Goal: Transaction & Acquisition: Book appointment/travel/reservation

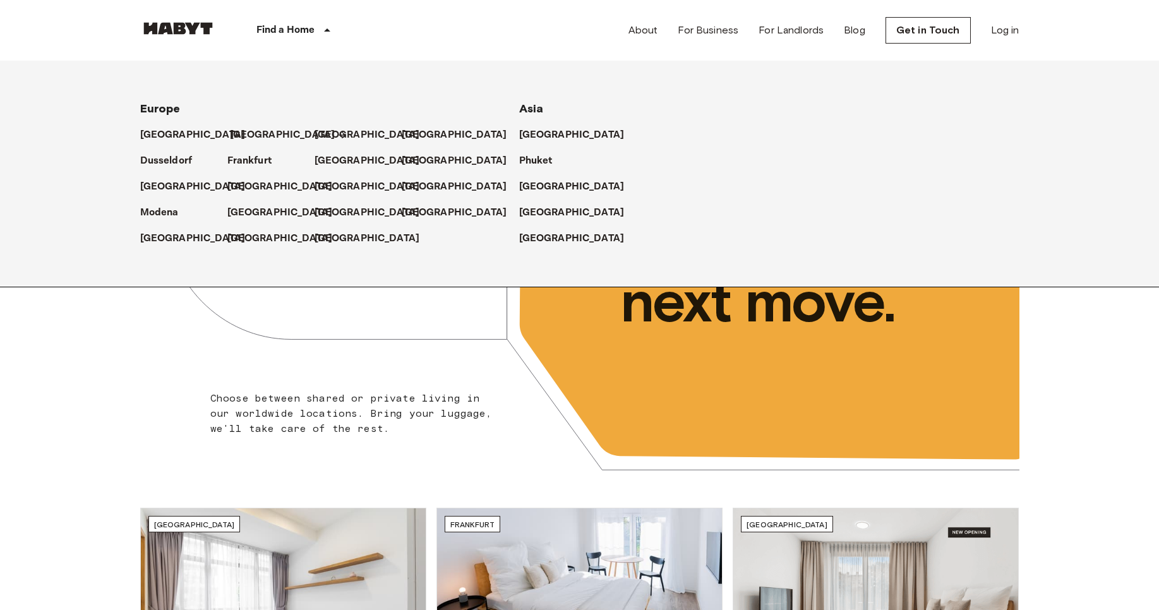
click at [252, 129] on p "[GEOGRAPHIC_DATA]" at bounding box center [282, 135] width 105 height 15
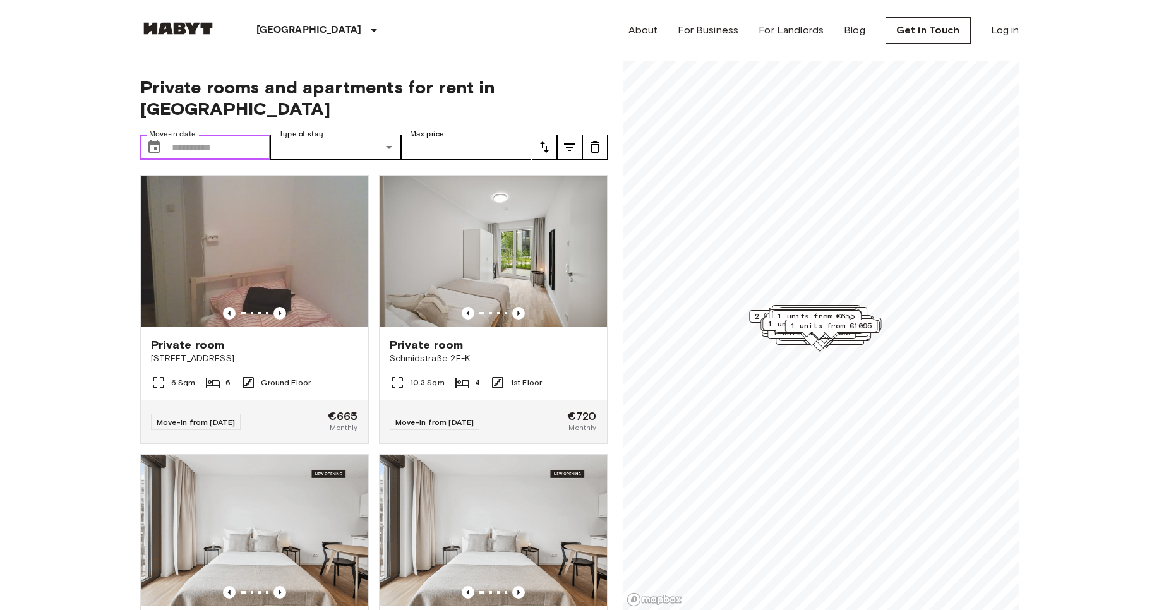
click at [172, 135] on input "Move-in date" at bounding box center [221, 147] width 99 height 25
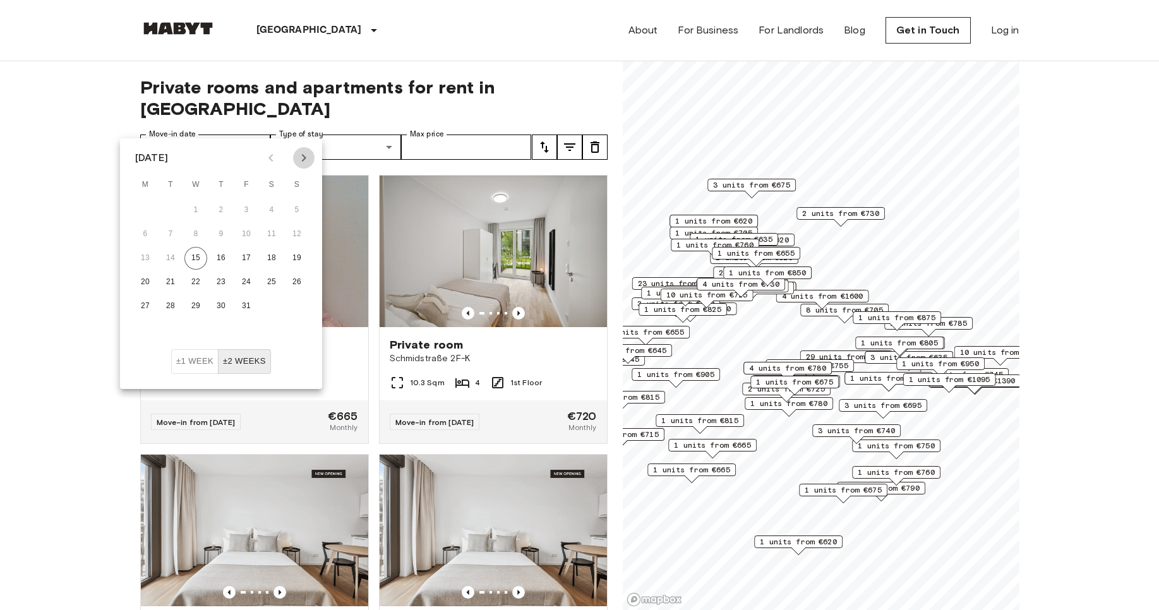
click at [306, 160] on icon "Next month" at bounding box center [303, 157] width 15 height 15
click at [192, 237] on button "5" at bounding box center [195, 234] width 23 height 23
type input "**********"
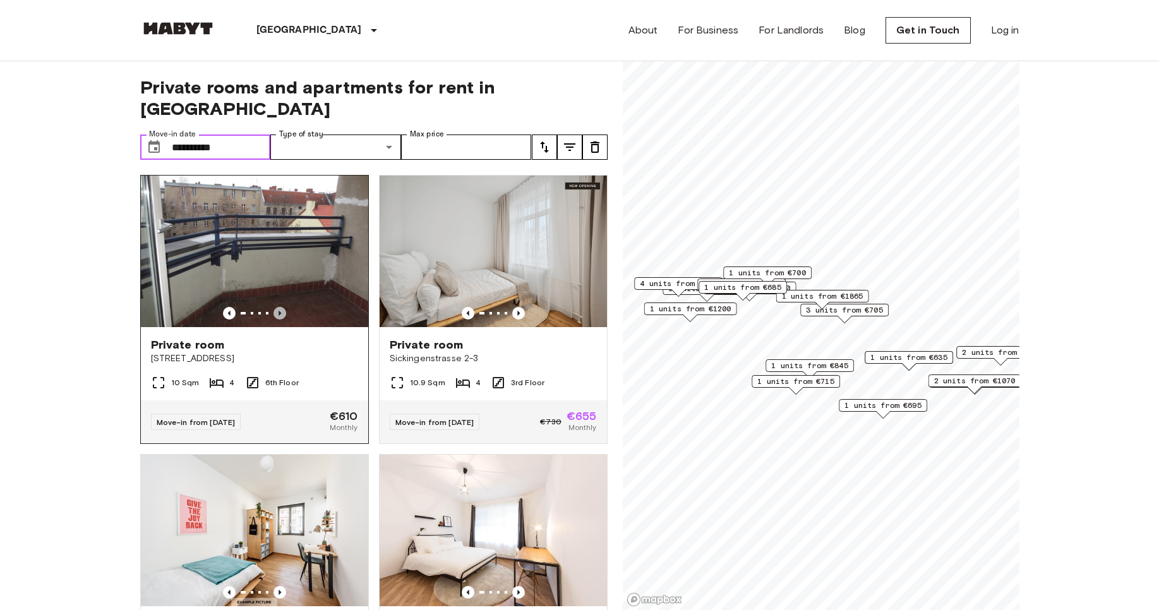
click at [274, 307] on icon "Previous image" at bounding box center [280, 313] width 13 height 13
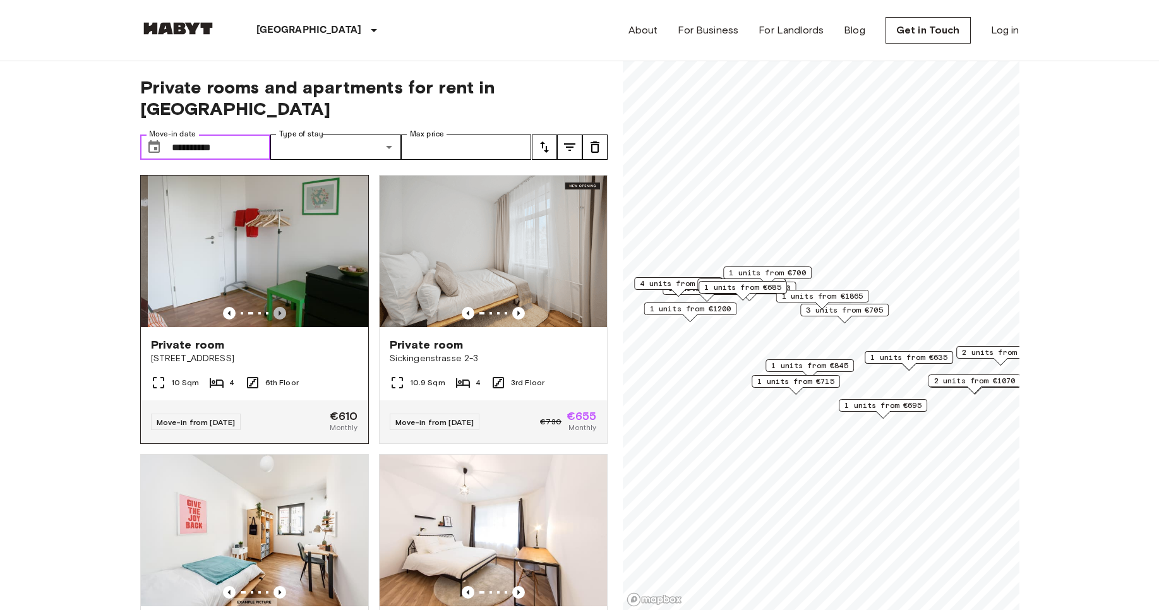
click at [274, 307] on icon "Previous image" at bounding box center [280, 313] width 13 height 13
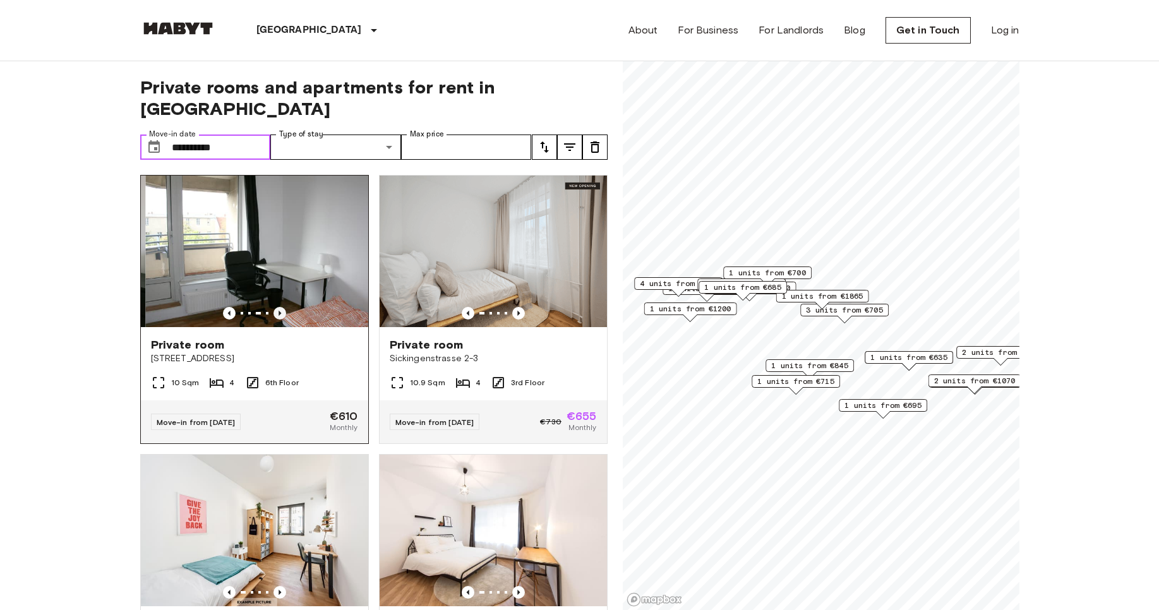
click at [274, 307] on icon "Previous image" at bounding box center [280, 313] width 13 height 13
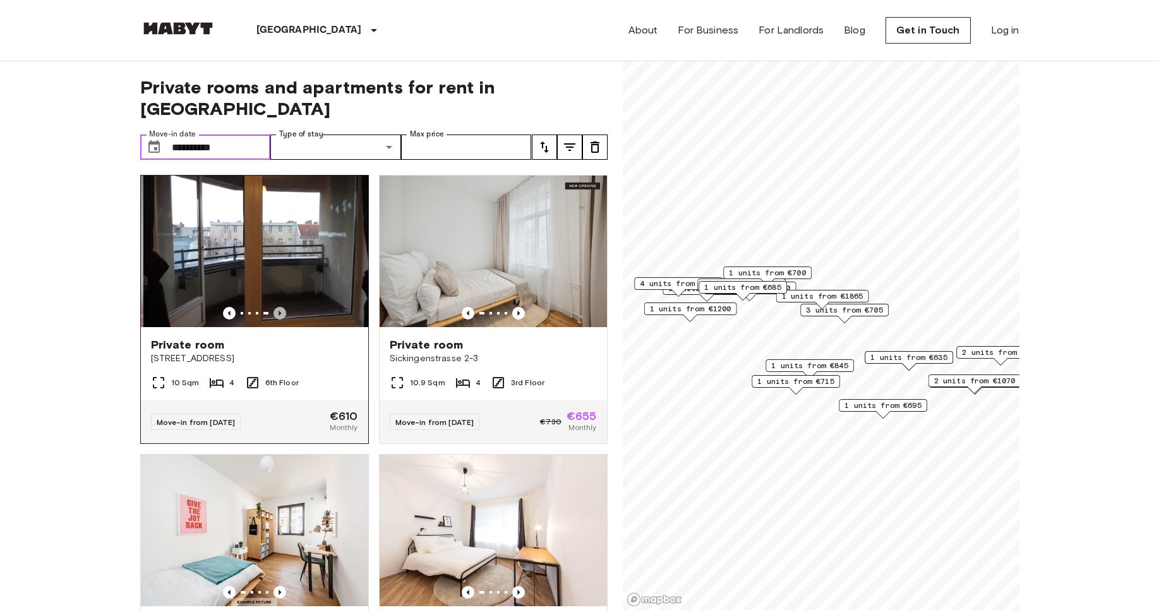
click at [274, 307] on icon "Previous image" at bounding box center [280, 313] width 13 height 13
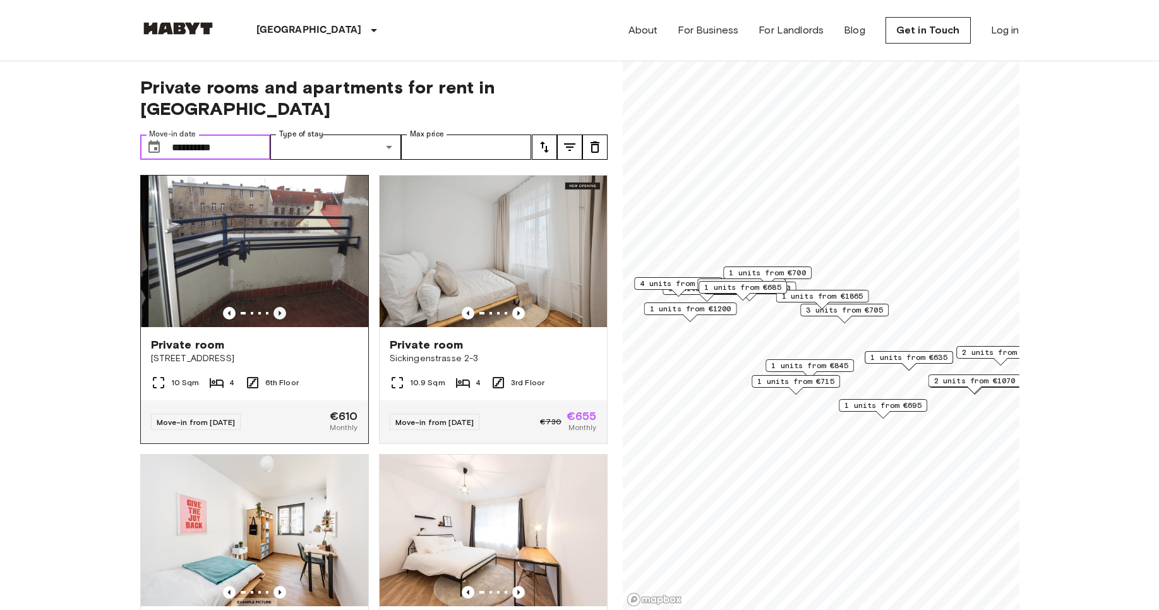
click at [274, 307] on icon "Previous image" at bounding box center [280, 313] width 13 height 13
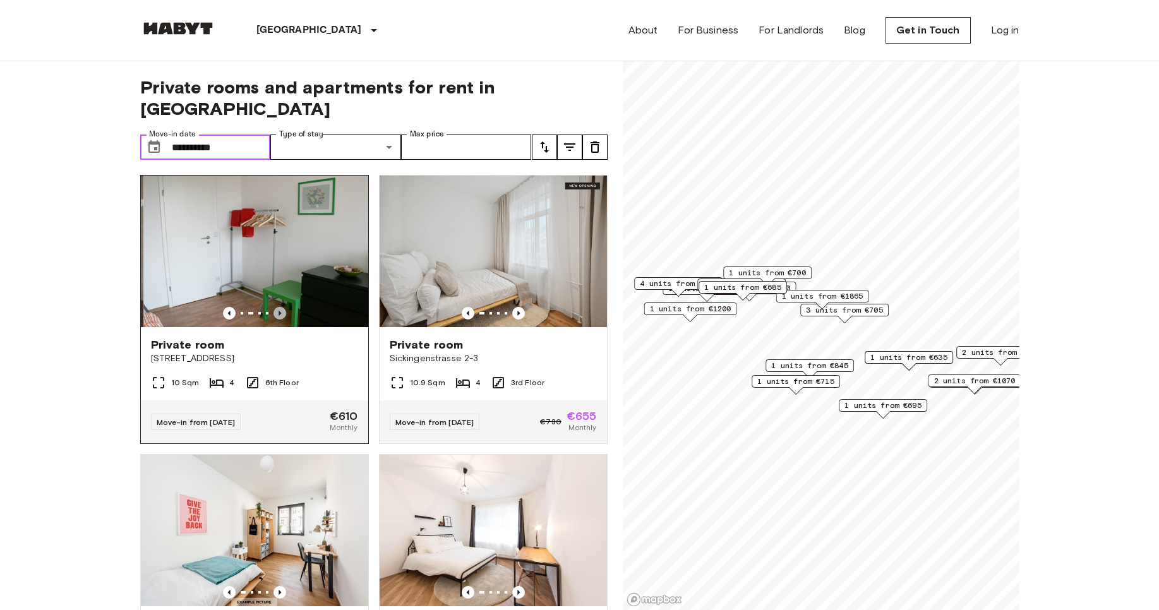
click at [274, 307] on icon "Previous image" at bounding box center [280, 313] width 13 height 13
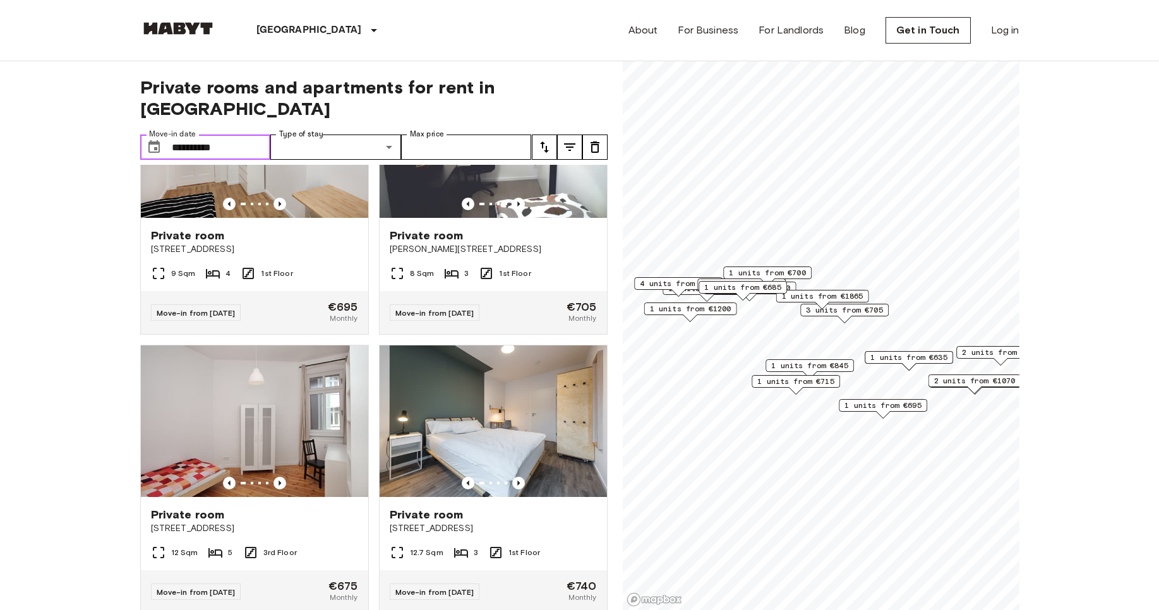
scroll to position [1228, 0]
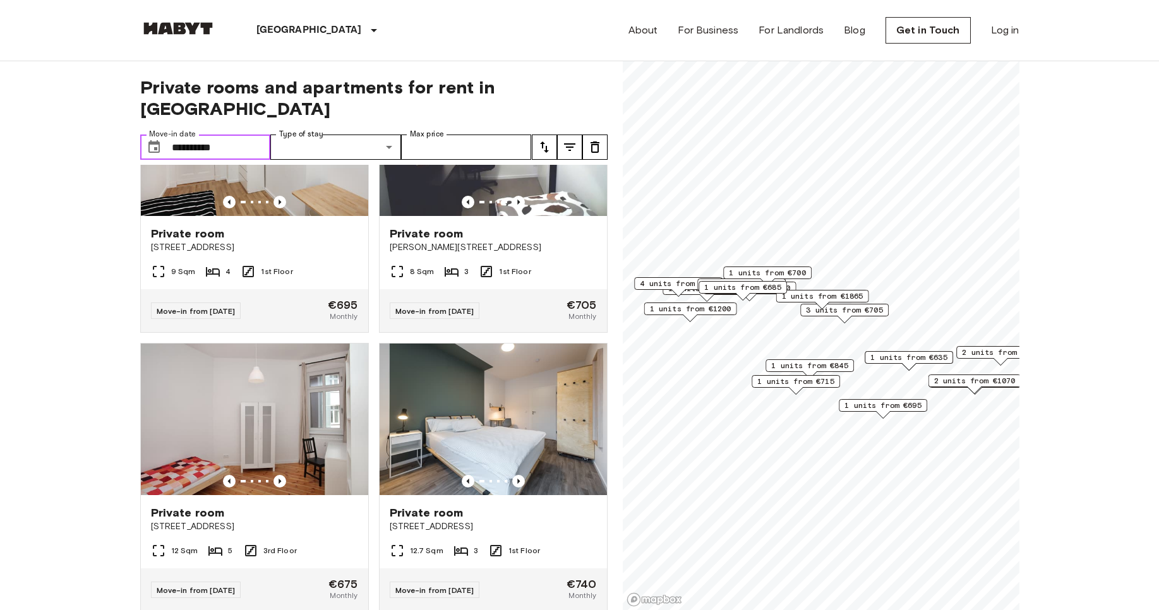
click at [284, 409] on img at bounding box center [254, 420] width 227 height 152
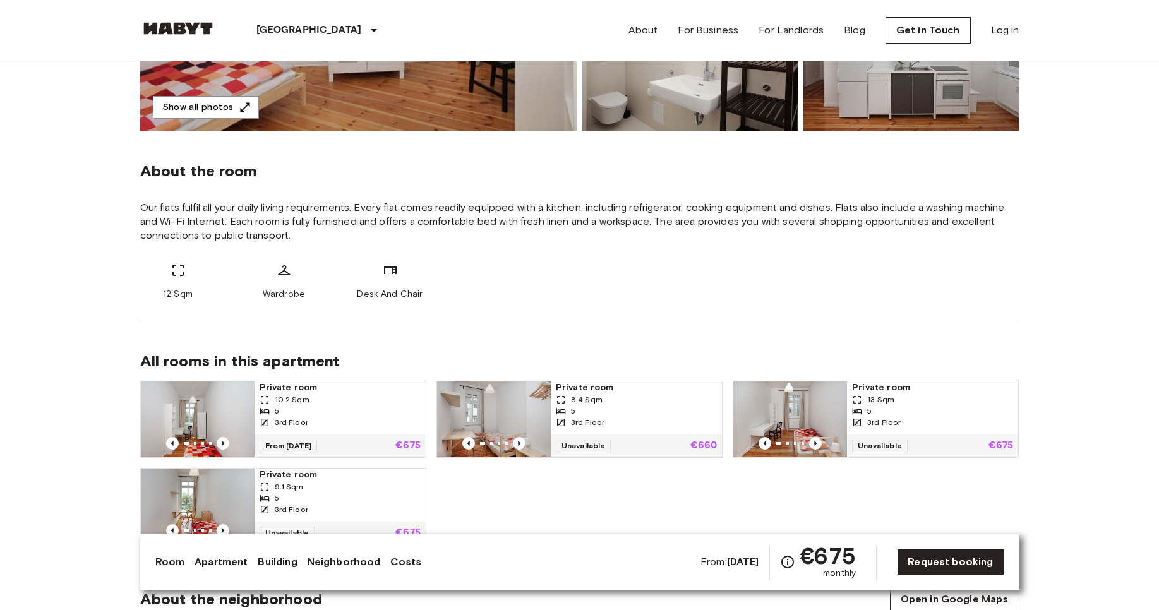
scroll to position [132, 0]
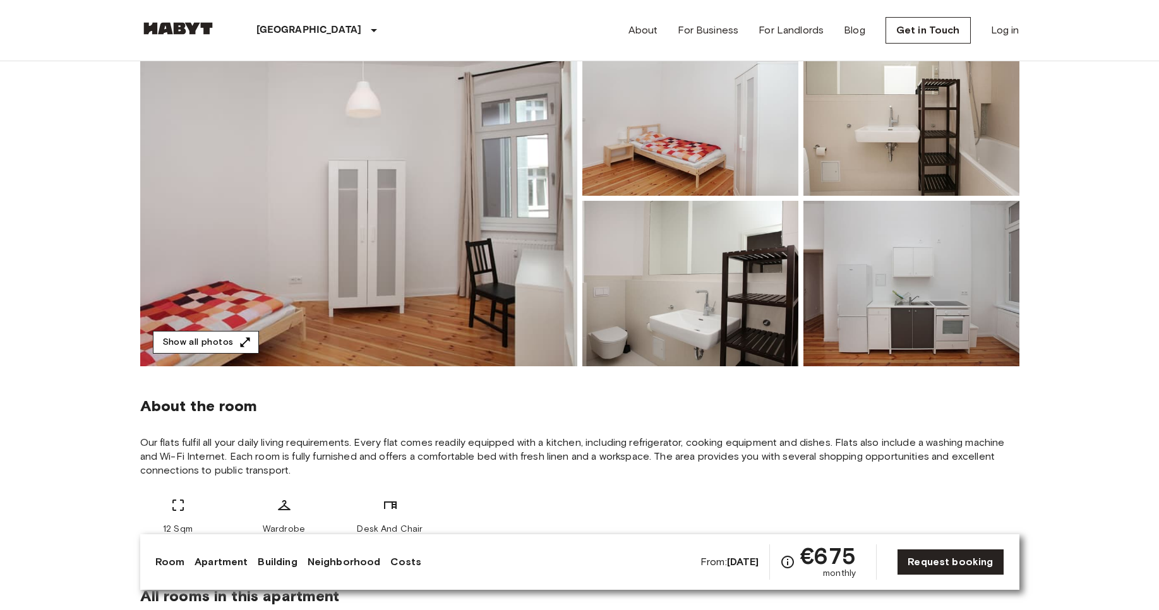
click at [200, 332] on button "Show all photos" at bounding box center [206, 342] width 106 height 23
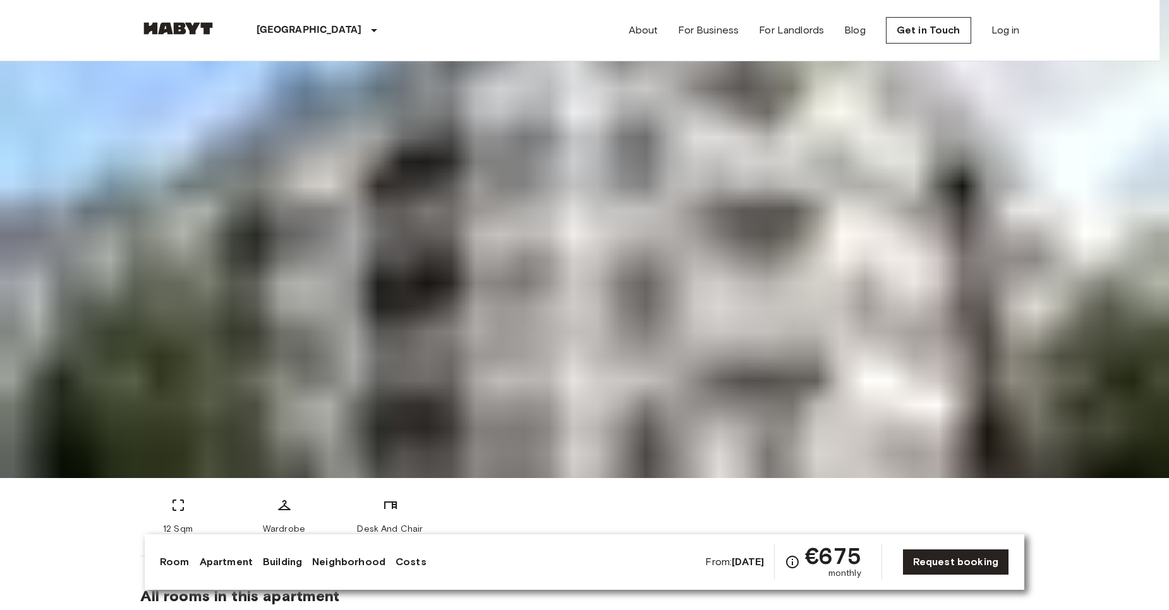
drag, startPoint x: 621, startPoint y: 525, endPoint x: 618, endPoint y: 536, distance: 11.0
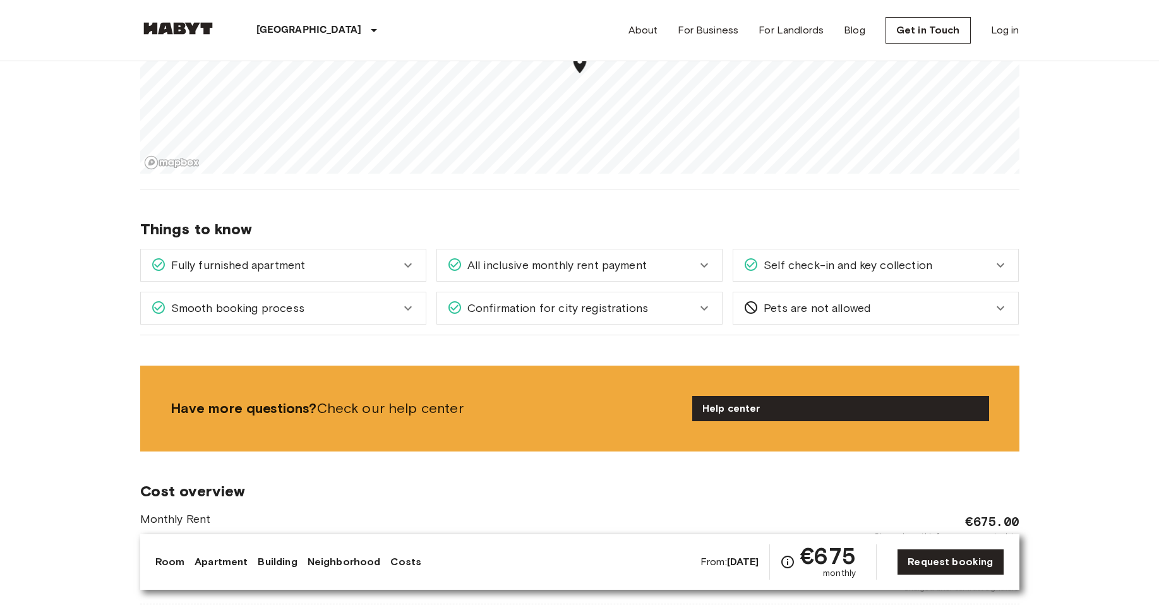
scroll to position [993, 0]
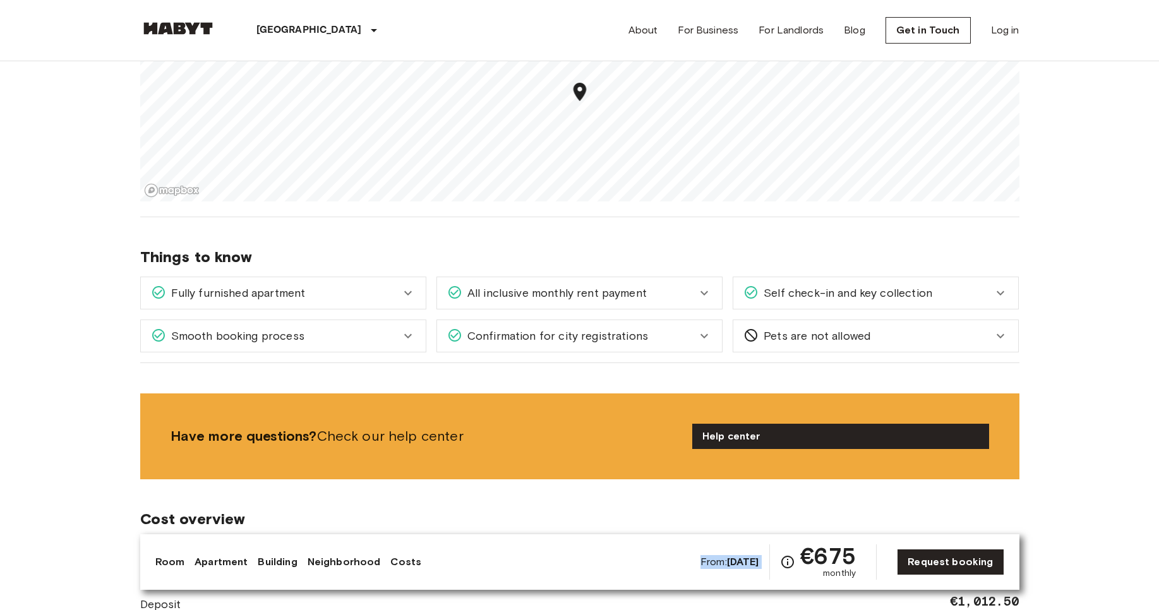
drag, startPoint x: 805, startPoint y: 557, endPoint x: 873, endPoint y: 581, distance: 71.5
click at [873, 581] on div "Room Apartment Building Neighborhood Costs From: [DATE] €675 monthly Request bo…" at bounding box center [579, 562] width 879 height 56
copy div "From: [DATE]"
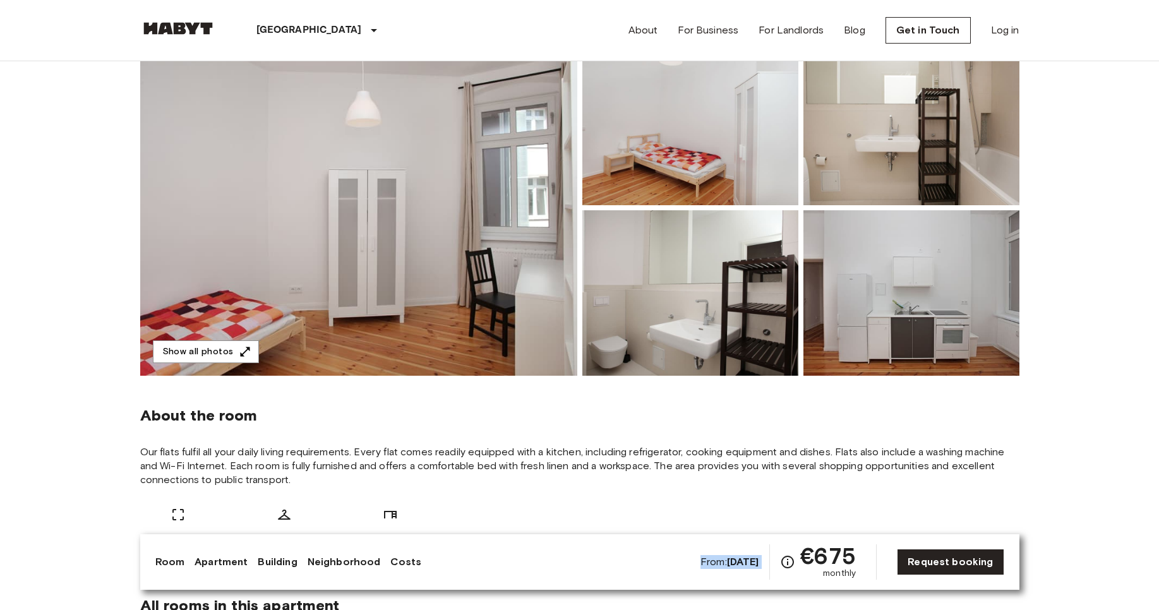
scroll to position [399, 0]
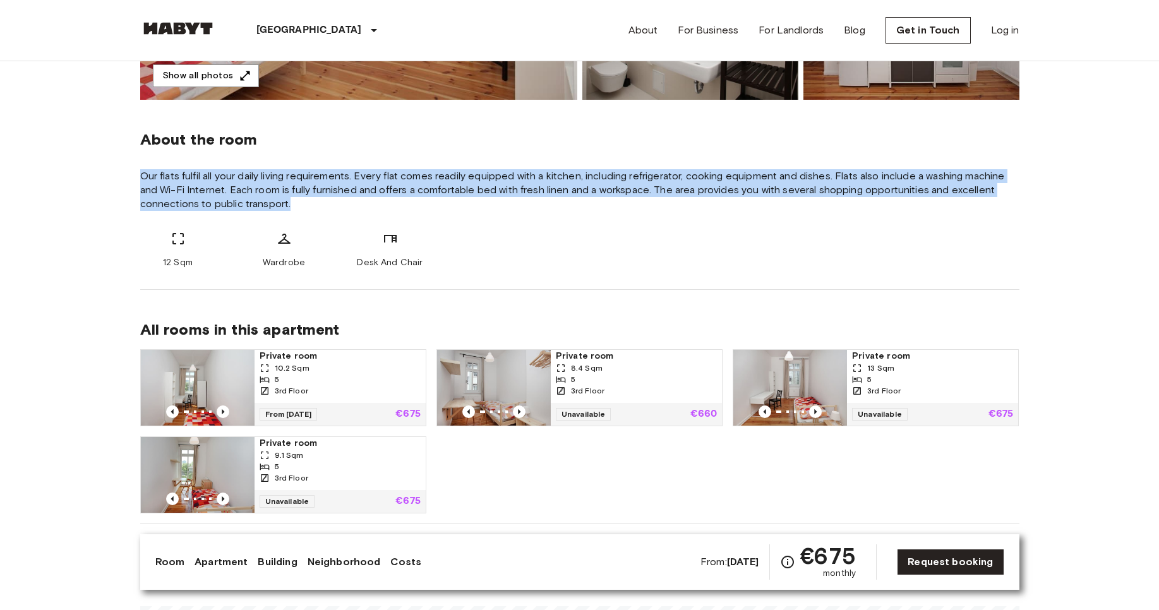
drag, startPoint x: 140, startPoint y: 178, endPoint x: 298, endPoint y: 205, distance: 161.0
click at [298, 205] on span "Our flats fulfil all your daily living requirements. Every flat comes readily e…" at bounding box center [579, 190] width 879 height 42
copy span "Our flats fulfil all your daily living requirements. Every flat comes readily e…"
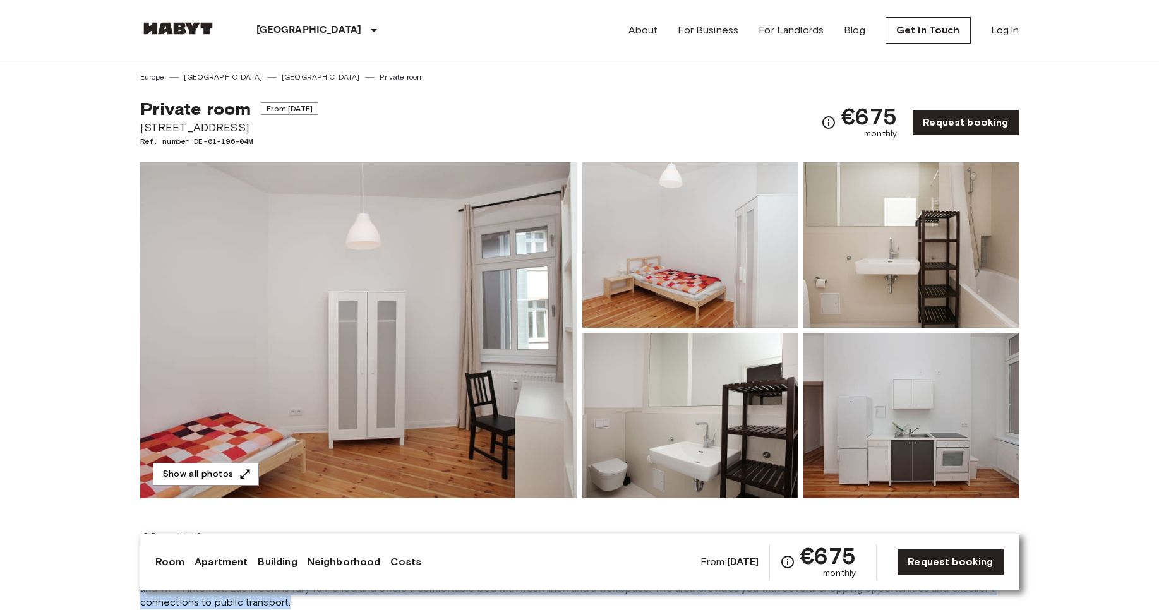
scroll to position [2, 0]
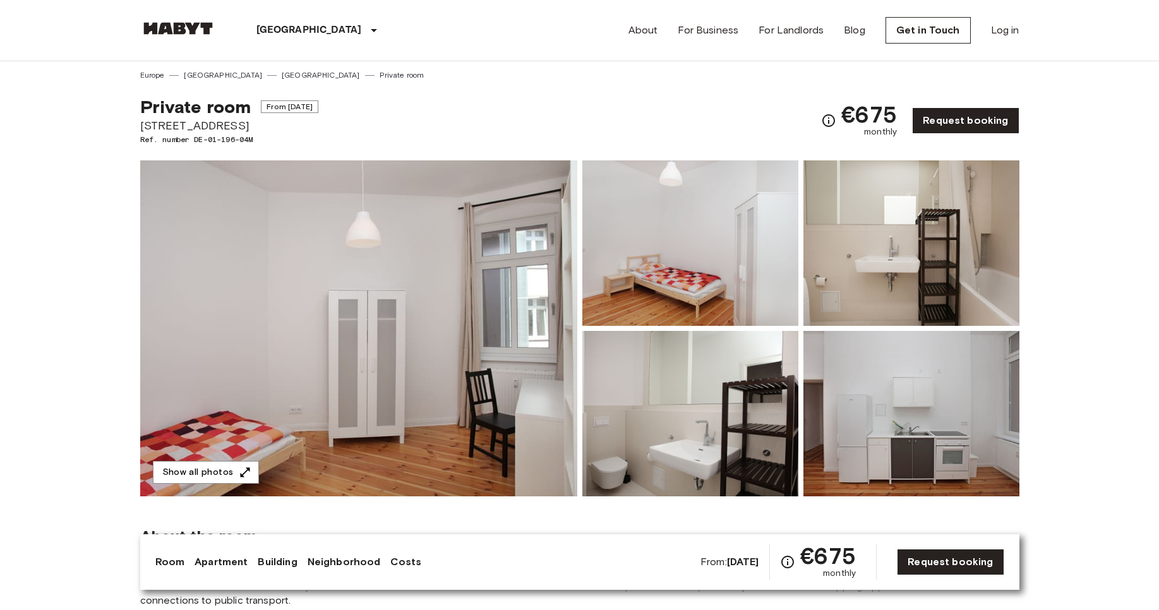
click at [209, 126] on span "[STREET_ADDRESS]" at bounding box center [229, 126] width 178 height 16
copy span "[STREET_ADDRESS]"
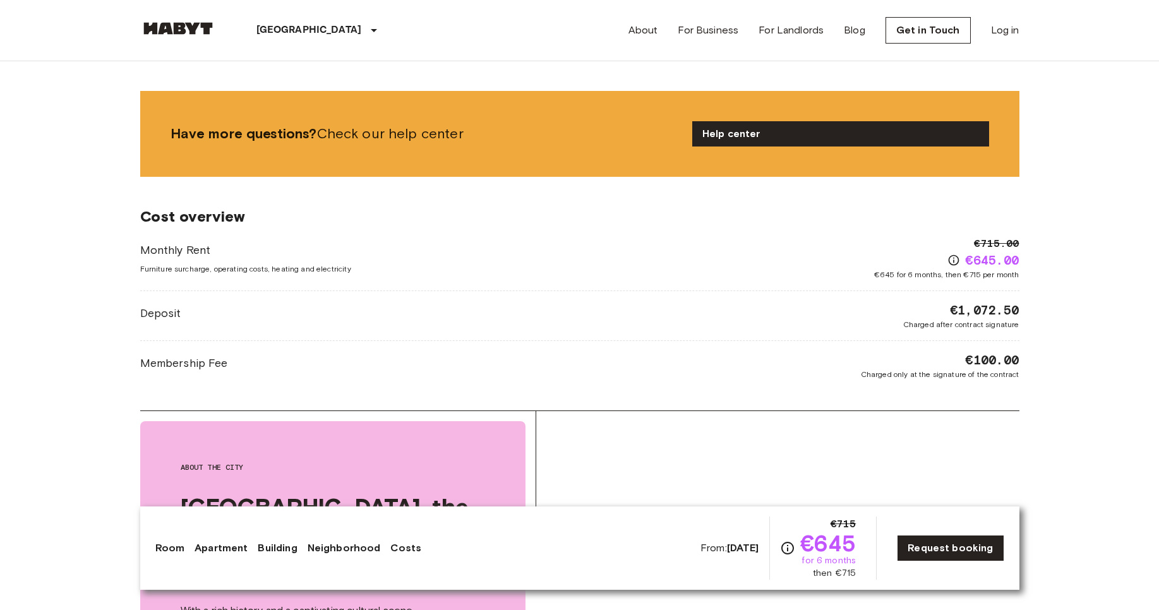
scroll to position [1854, 0]
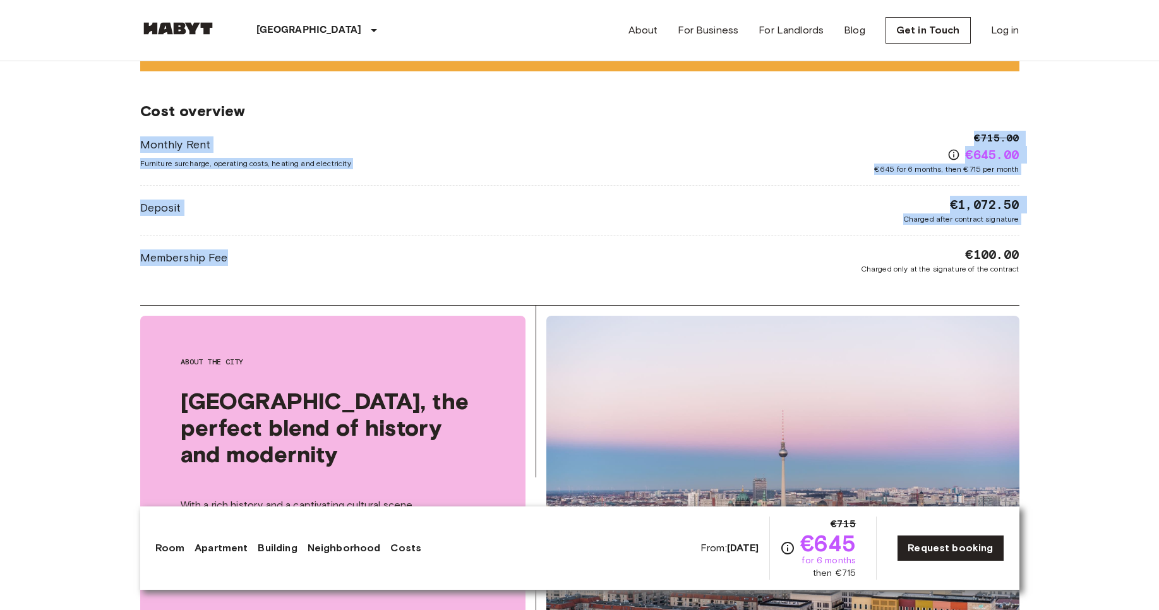
drag, startPoint x: 136, startPoint y: 144, endPoint x: 509, endPoint y: 277, distance: 395.2
click at [509, 277] on div "Cost overview Monthly Rent Furniture surcharge, operating costs, heating and el…" at bounding box center [579, 188] width 879 height 234
drag, startPoint x: 143, startPoint y: 142, endPoint x: 1004, endPoint y: 255, distance: 868.3
click at [1004, 255] on div "Monthly Rent Furniture surcharge, operating costs, heating and electricity €715…" at bounding box center [579, 203] width 879 height 144
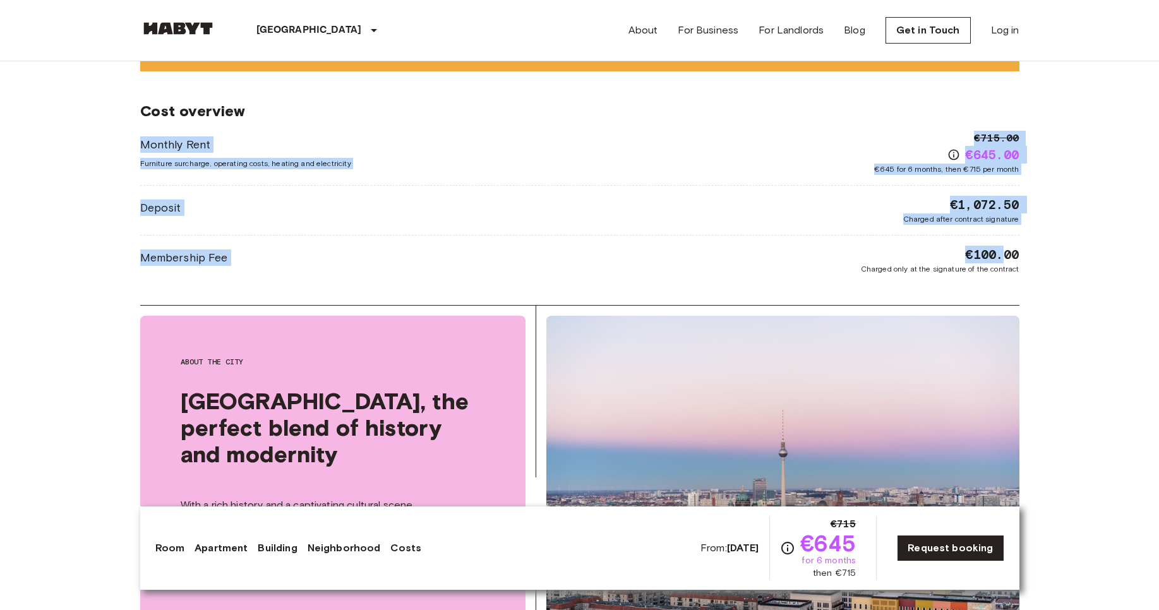
copy div "Monthly Rent Furniture surcharge, operating costs, heating and electricity €715…"
